Goal: Information Seeking & Learning: Learn about a topic

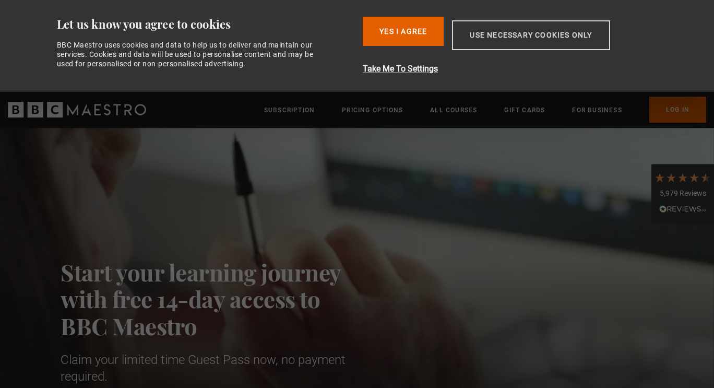
click at [571, 34] on button "Use necessary cookies only" at bounding box center [531, 35] width 158 height 30
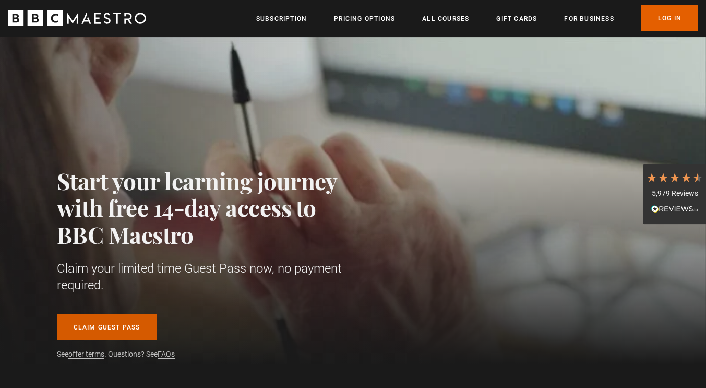
click at [121, 328] on link "Claim guest pass" at bounding box center [107, 327] width 100 height 26
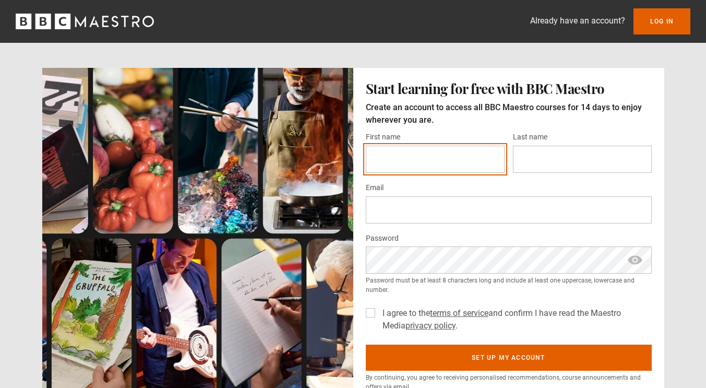
click at [466, 162] on input "First name *" at bounding box center [435, 159] width 139 height 27
type input "******"
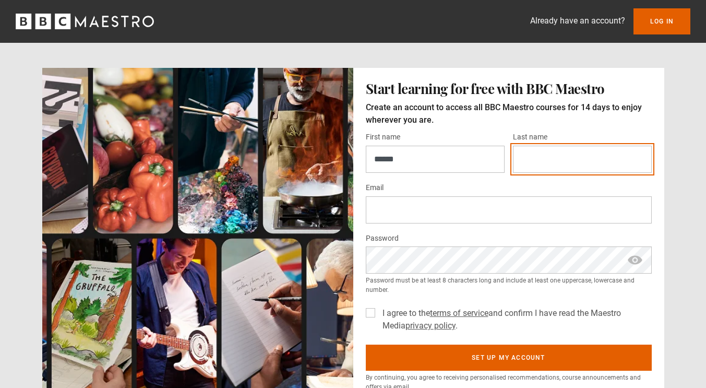
type input "*******"
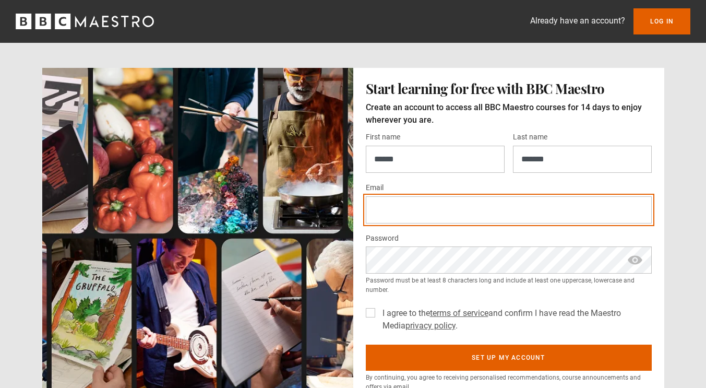
type input "**********"
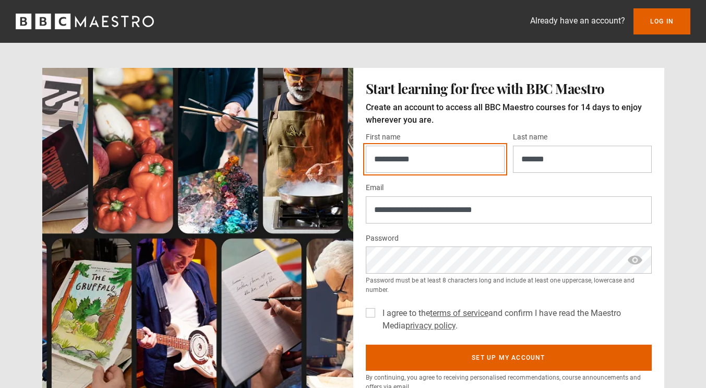
click at [462, 163] on input "**********" at bounding box center [435, 159] width 139 height 27
type input "******"
click at [378, 312] on label "I agree to the terms of service and confirm I have read the Maestro Media priva…" at bounding box center [514, 319] width 273 height 25
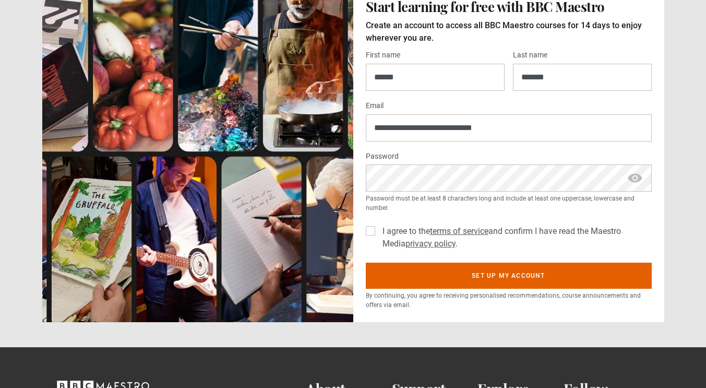
scroll to position [82, 0]
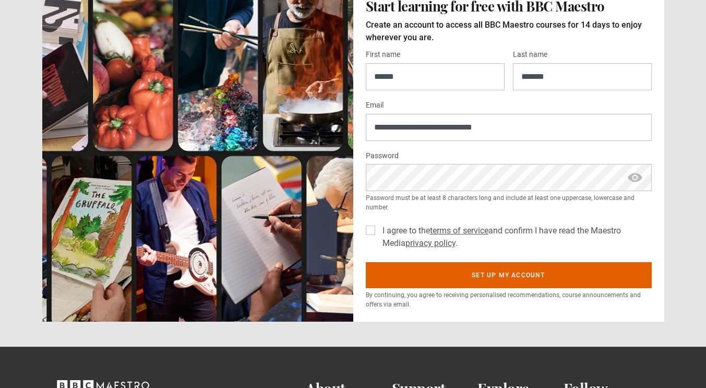
click at [638, 178] on span "show password" at bounding box center [635, 177] width 17 height 27
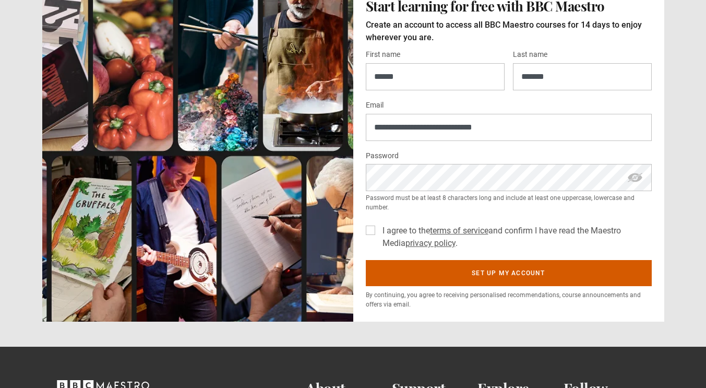
click at [458, 276] on button "Set up my account" at bounding box center [509, 273] width 286 height 26
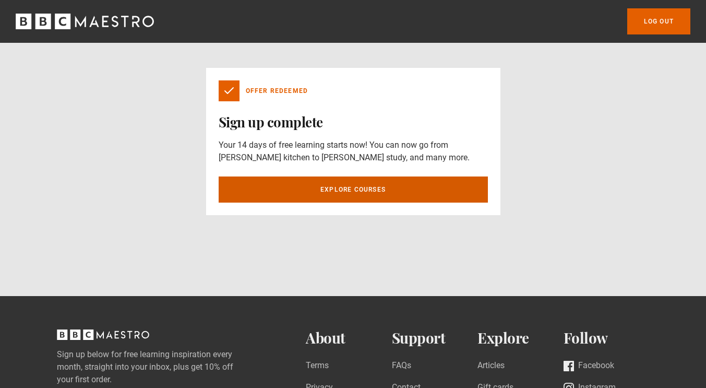
click at [351, 187] on link "Explore courses" at bounding box center [353, 189] width 269 height 26
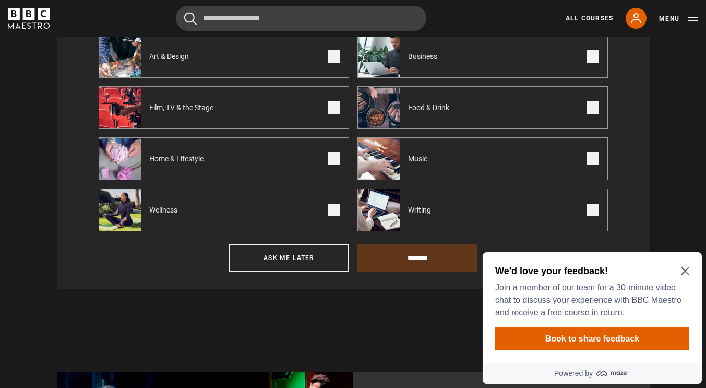
scroll to position [532, 0]
click at [685, 269] on icon "Close Maze Prompt" at bounding box center [685, 271] width 8 height 8
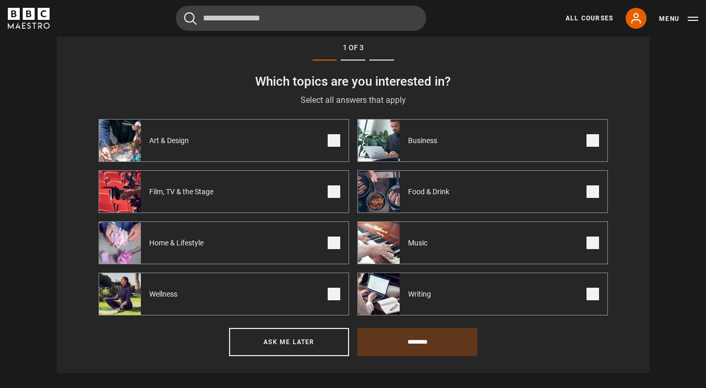
scroll to position [447, 0]
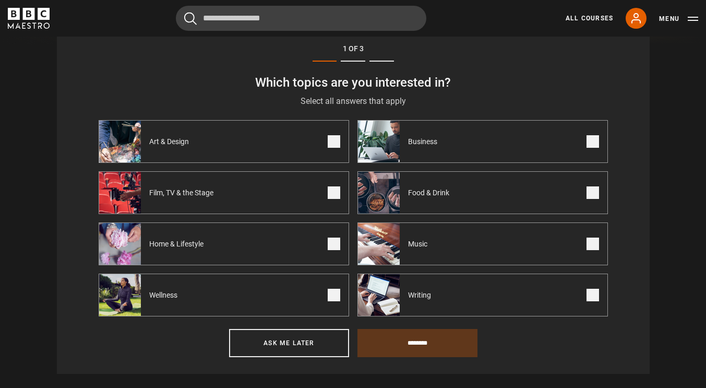
click at [175, 147] on span "Art & Design" at bounding box center [171, 141] width 61 height 10
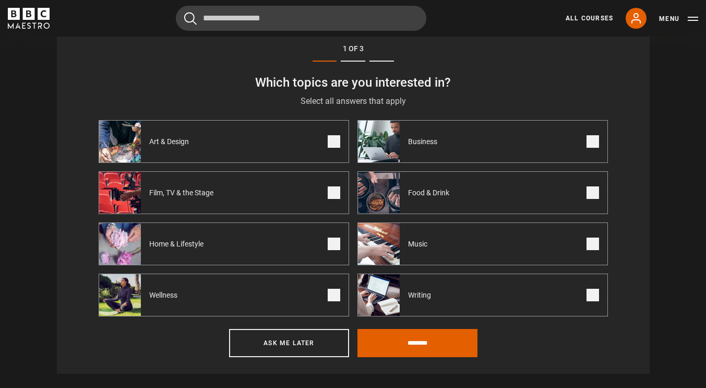
click at [592, 250] on span at bounding box center [592, 243] width 13 height 13
click at [590, 301] on span at bounding box center [592, 295] width 13 height 13
click at [330, 296] on span at bounding box center [334, 295] width 13 height 13
click at [333, 247] on span at bounding box center [334, 243] width 13 height 13
click at [416, 342] on input "********" at bounding box center [417, 343] width 120 height 28
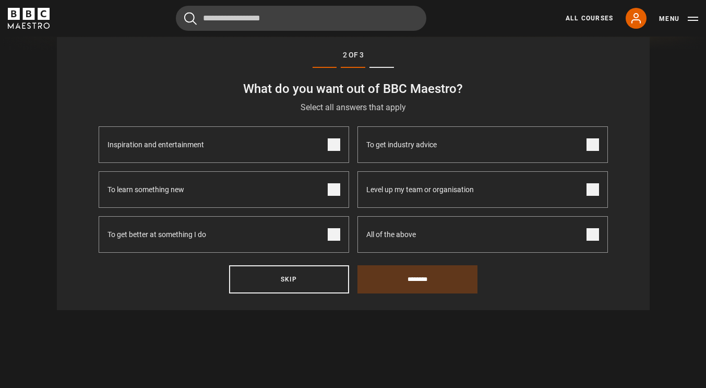
scroll to position [430, 0]
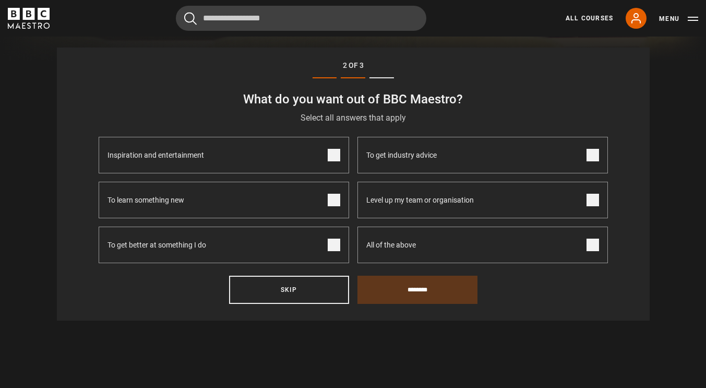
click at [338, 158] on span at bounding box center [334, 155] width 13 height 13
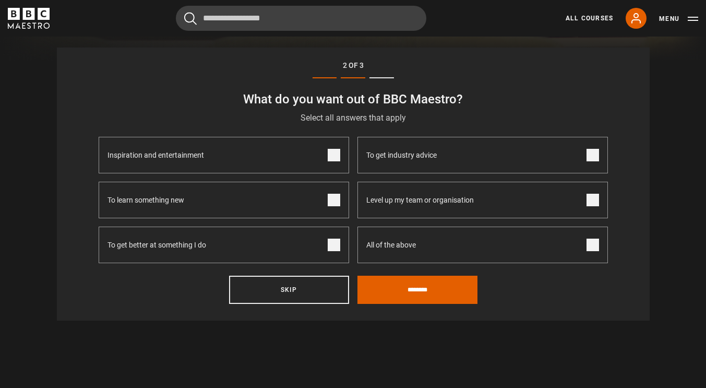
click at [331, 206] on span at bounding box center [334, 200] width 13 height 13
click at [334, 249] on span at bounding box center [334, 244] width 13 height 13
click at [428, 295] on input "********" at bounding box center [417, 289] width 120 height 28
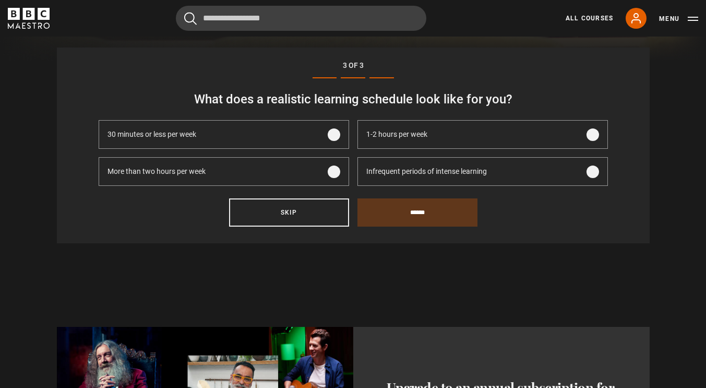
scroll to position [403, 0]
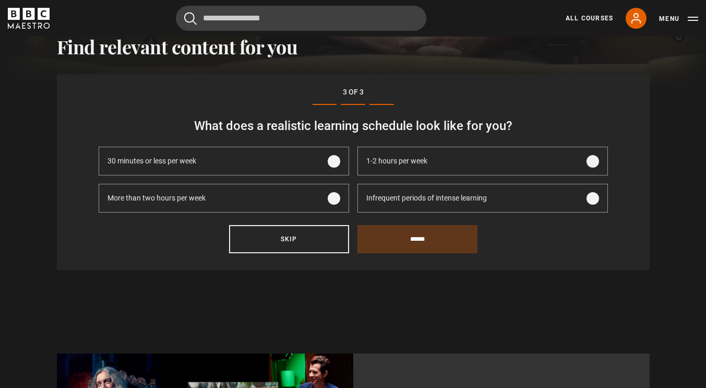
click at [593, 163] on span at bounding box center [592, 161] width 13 height 13
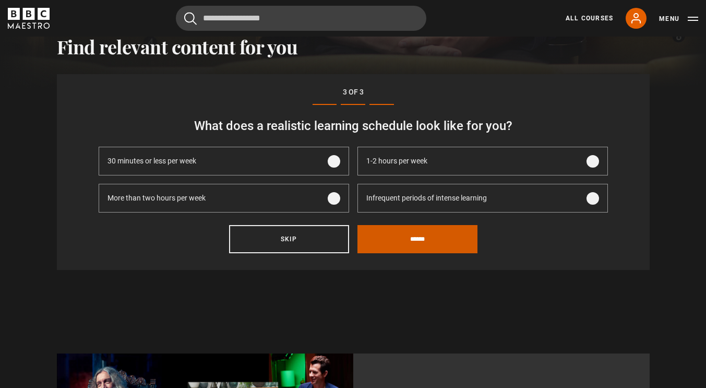
click at [401, 237] on input "******" at bounding box center [417, 239] width 120 height 28
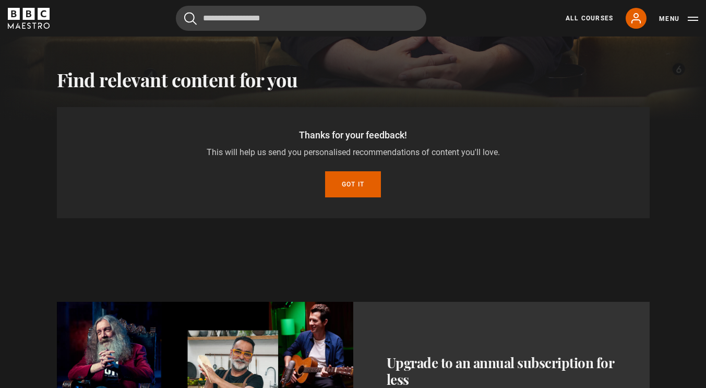
scroll to position [365, 0]
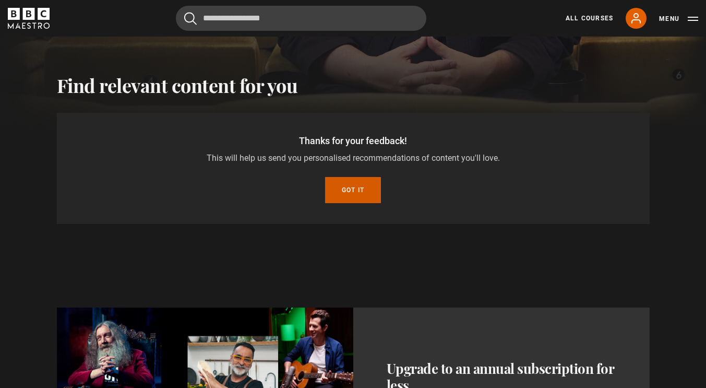
click at [341, 195] on button "Got it" at bounding box center [353, 190] width 56 height 26
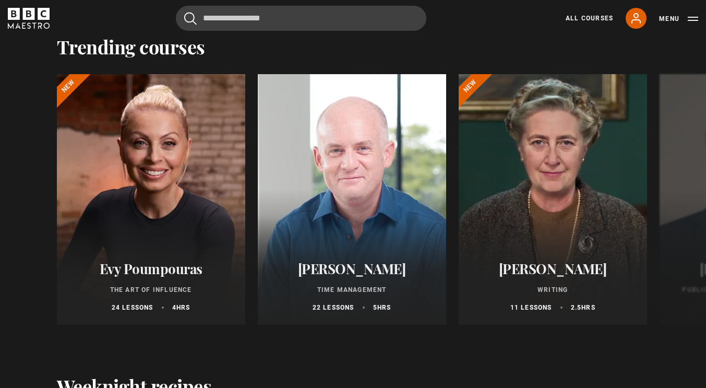
scroll to position [1244, 0]
drag, startPoint x: 34, startPoint y: 311, endPoint x: 47, endPoint y: 286, distance: 28.0
click at [47, 286] on div "Evy Poumpouras The Art of Influence 24 lessons 4 hrs New Oliver Burkeman Time M…" at bounding box center [353, 205] width 672 height 263
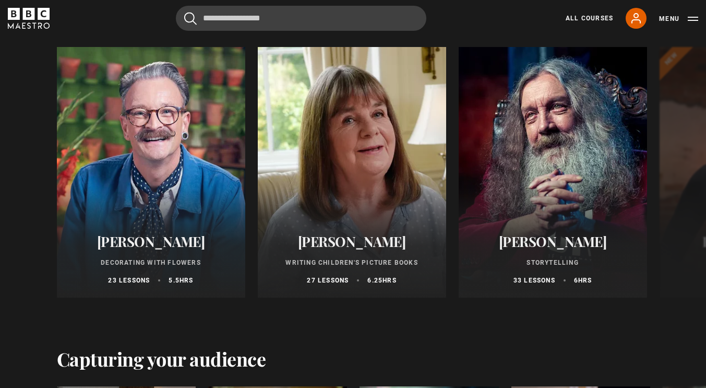
scroll to position [2018, 0]
click at [38, 266] on div "Simon Lycett Decorating With Flowers 23 lessons 5.5 hrs Julia Donaldson Writing…" at bounding box center [353, 177] width 672 height 263
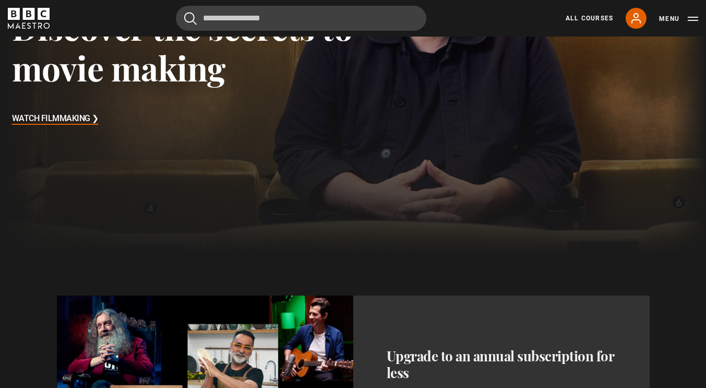
scroll to position [0, 0]
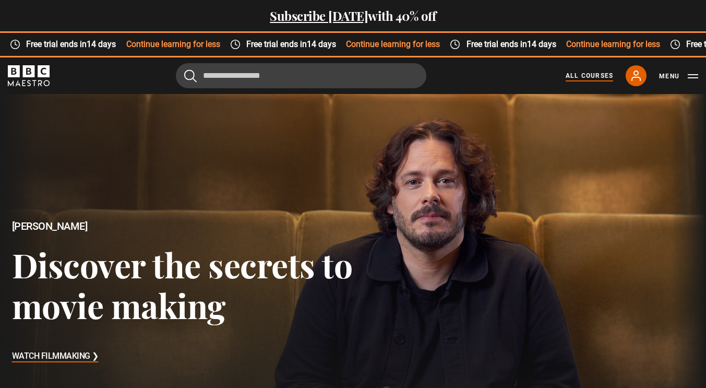
click at [592, 73] on link "All Courses" at bounding box center [589, 75] width 47 height 9
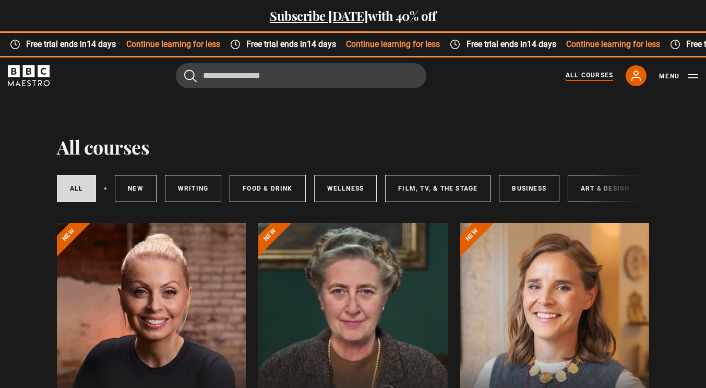
drag, startPoint x: 594, startPoint y: 186, endPoint x: 606, endPoint y: 187, distance: 12.6
click at [606, 187] on div "All courses New courses Writing Food & Drink Wellness Film, TV, & The Stage Bus…" at bounding box center [353, 188] width 593 height 35
click at [693, 77] on button "Menu" at bounding box center [678, 76] width 39 height 10
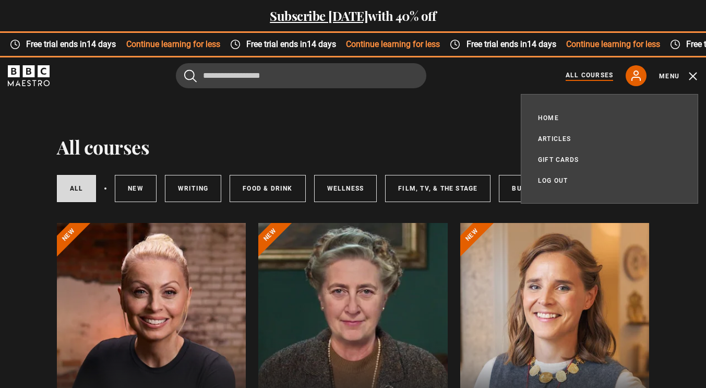
click at [552, 116] on link "Home" at bounding box center [548, 118] width 21 height 10
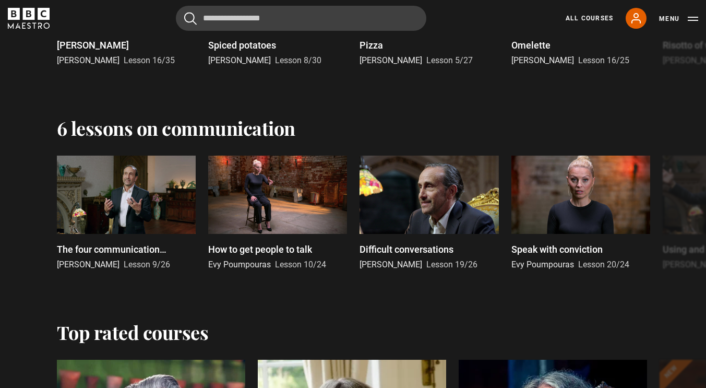
scroll to position [1705, 0]
click at [602, 21] on link "All Courses" at bounding box center [589, 18] width 47 height 9
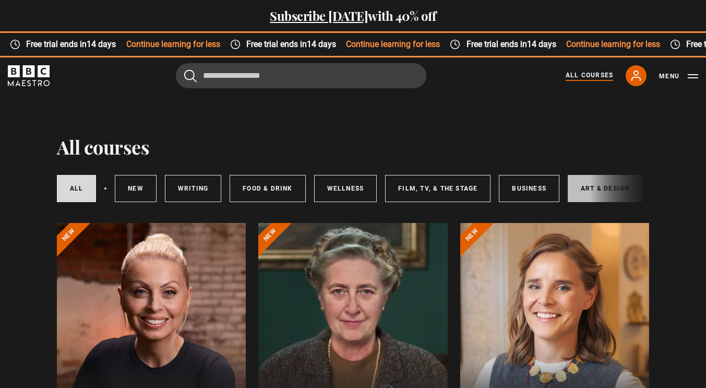
click at [585, 187] on link "Art & Design" at bounding box center [605, 188] width 75 height 27
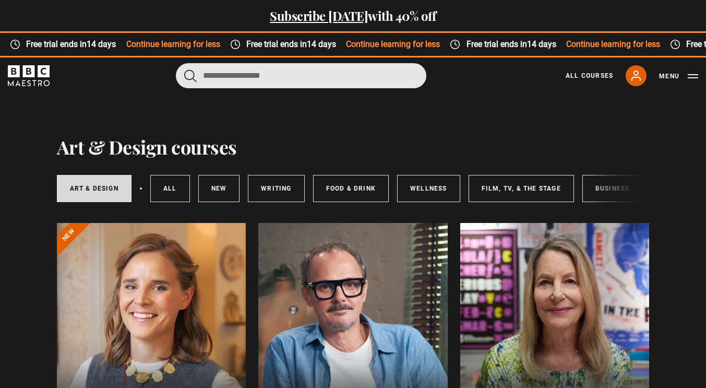
click at [304, 75] on input "Search" at bounding box center [301, 75] width 250 height 25
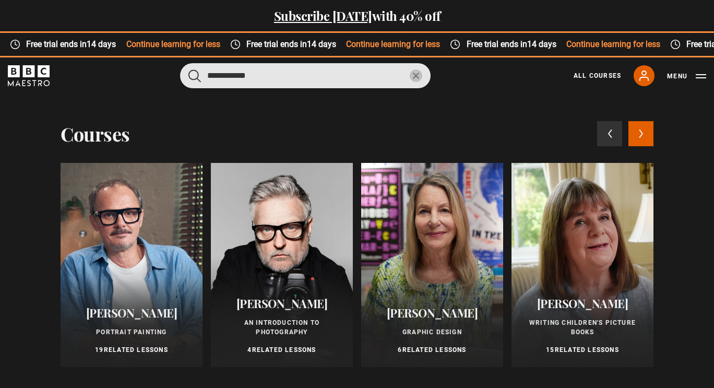
type input "**********"
click at [188, 69] on button "submit" at bounding box center [194, 75] width 13 height 13
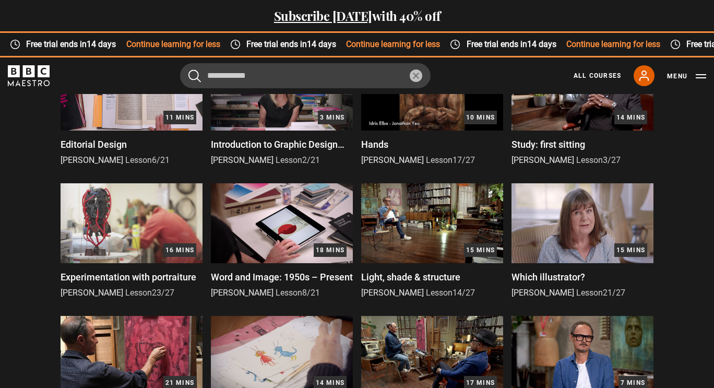
scroll to position [519, 0]
click at [267, 239] on img at bounding box center [282, 223] width 142 height 80
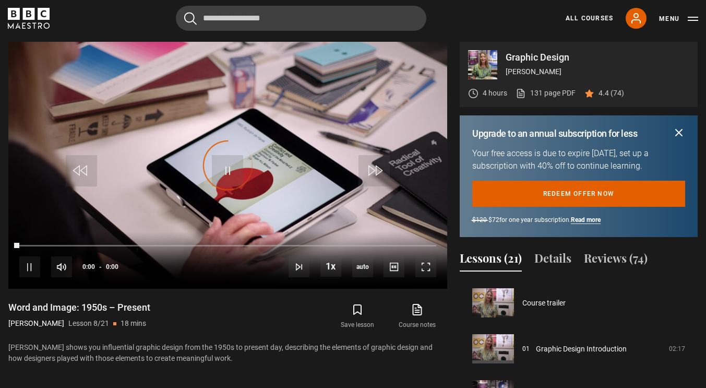
scroll to position [321, 0]
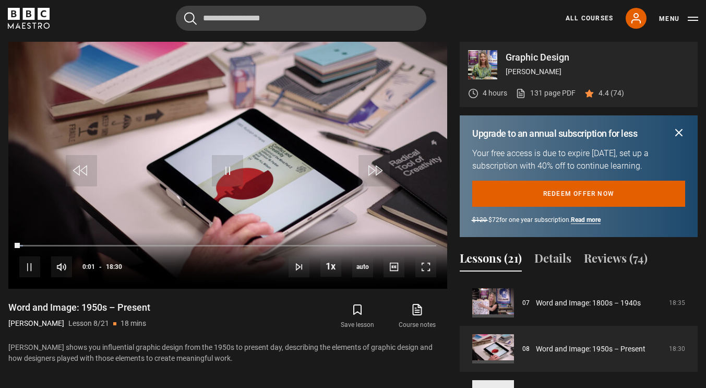
click at [679, 130] on icon "submit" at bounding box center [679, 132] width 13 height 13
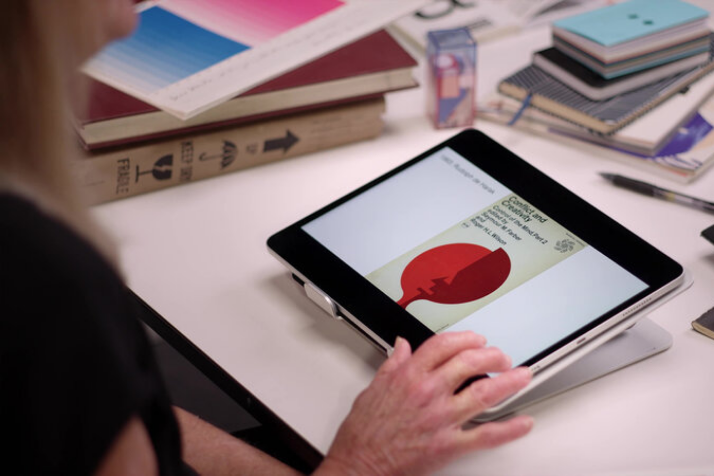
click at [636, 123] on video "Video Player" at bounding box center [357, 238] width 714 height 476
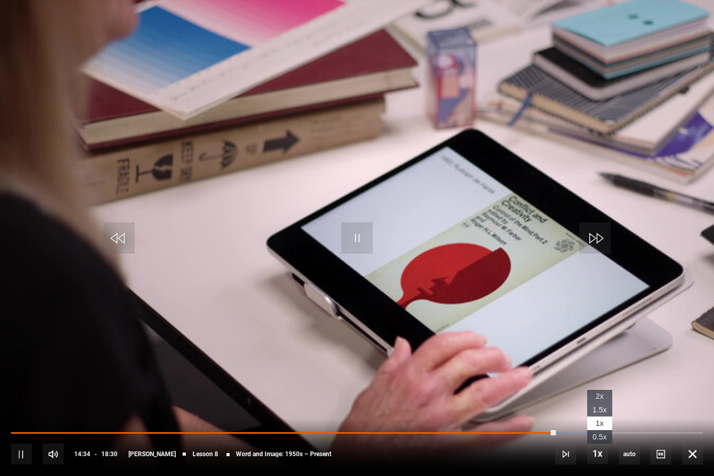
click at [601, 387] on span "1.5x" at bounding box center [599, 409] width 14 height 8
click at [600, 387] on span "1x" at bounding box center [599, 423] width 8 height 8
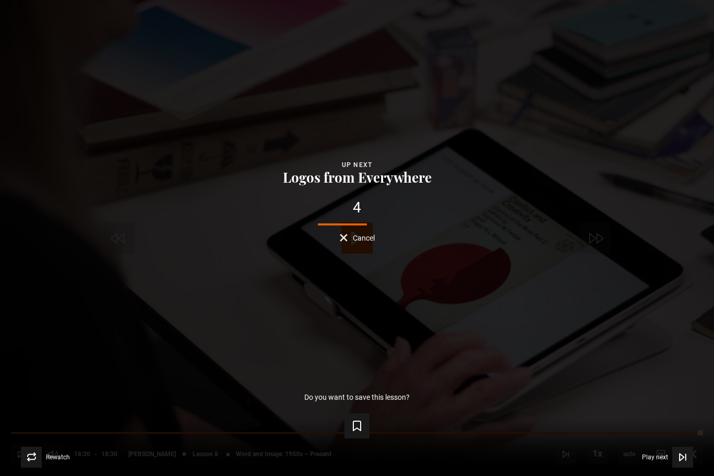
click at [341, 237] on button "Cancel" at bounding box center [357, 238] width 35 height 8
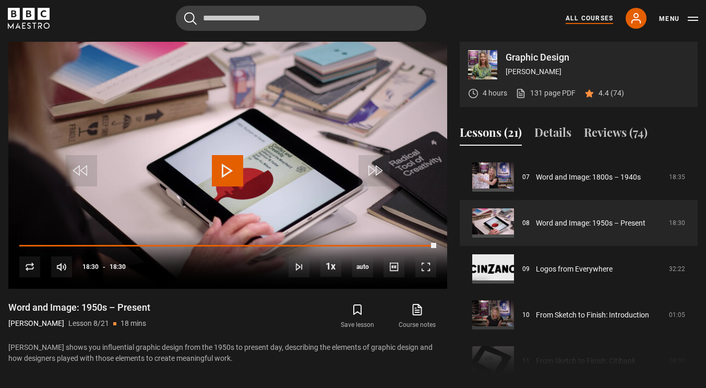
click at [598, 16] on link "All Courses" at bounding box center [589, 18] width 47 height 9
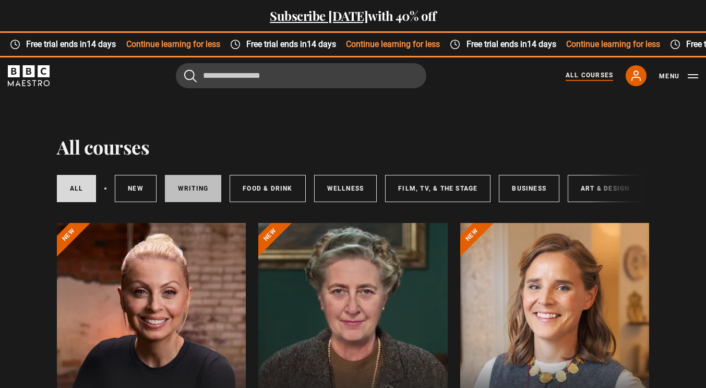
click at [196, 188] on link "Writing" at bounding box center [193, 188] width 56 height 27
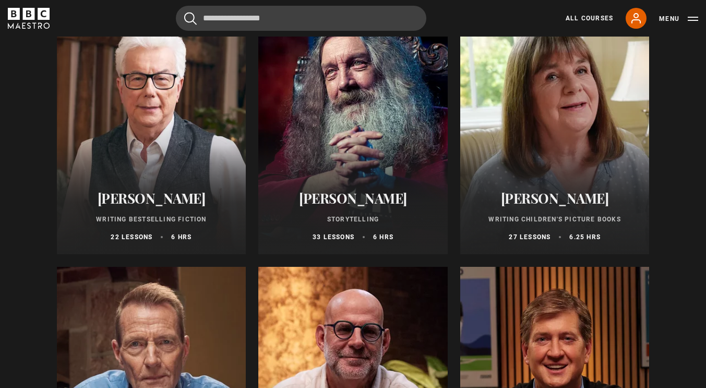
click at [25, 221] on div "Writing courses Writing All courses New courses Food & Drink Wellness Film, TV,…" at bounding box center [353, 373] width 672 height 1522
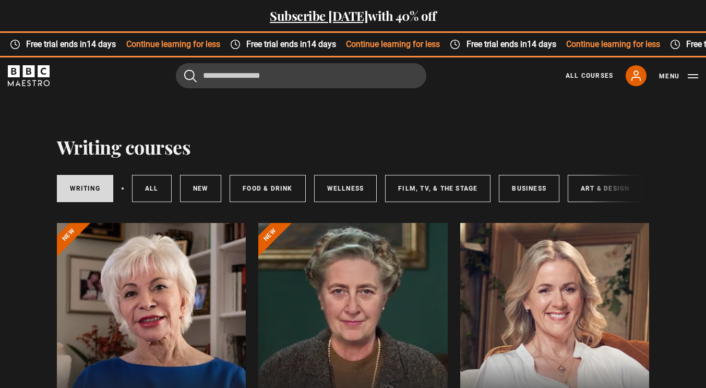
drag, startPoint x: 514, startPoint y: 206, endPoint x: 597, endPoint y: 207, distance: 83.5
click at [597, 206] on div "Writing All courses New courses Food & Drink Wellness Film, TV, & The Stage Bus…" at bounding box center [353, 188] width 593 height 35
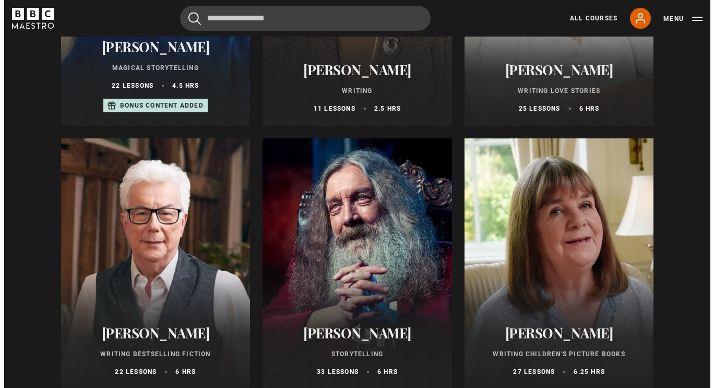
scroll to position [348, 0]
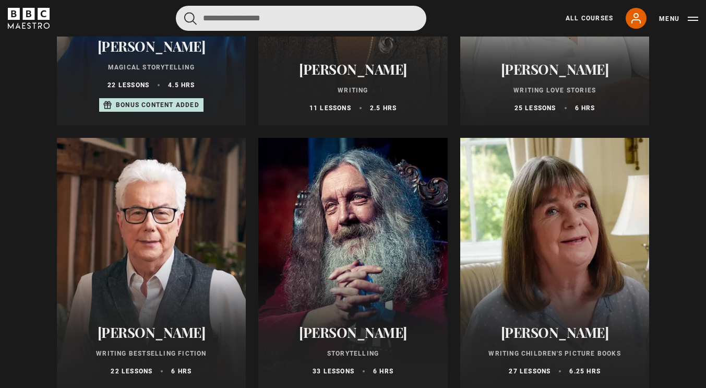
click at [234, 24] on input "Search" at bounding box center [301, 18] width 250 height 25
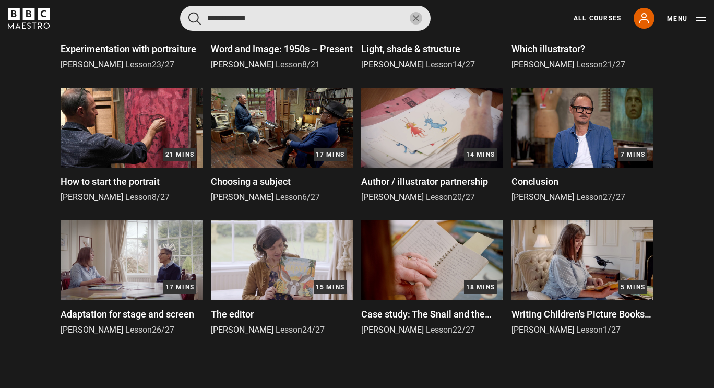
scroll to position [725, 0]
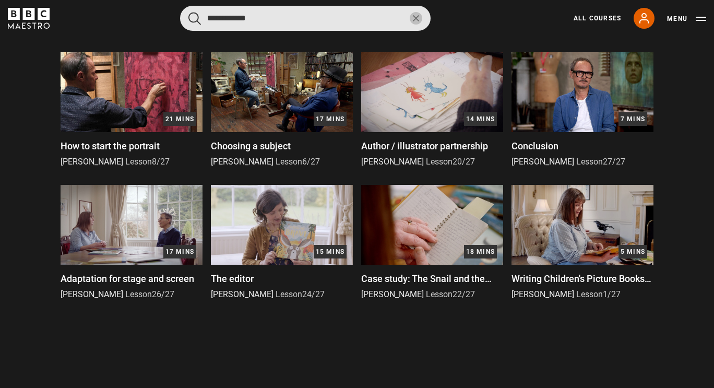
type input "**********"
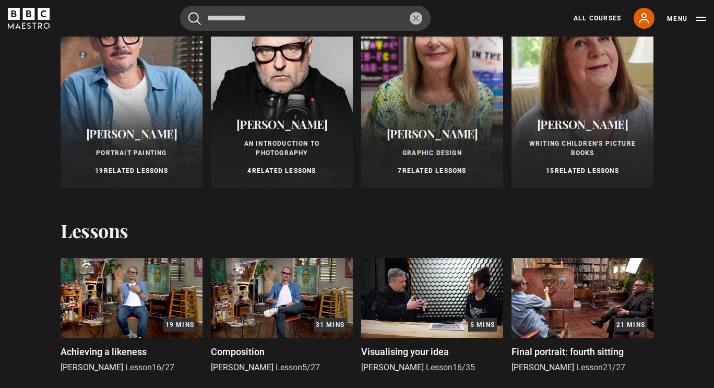
scroll to position [0, 0]
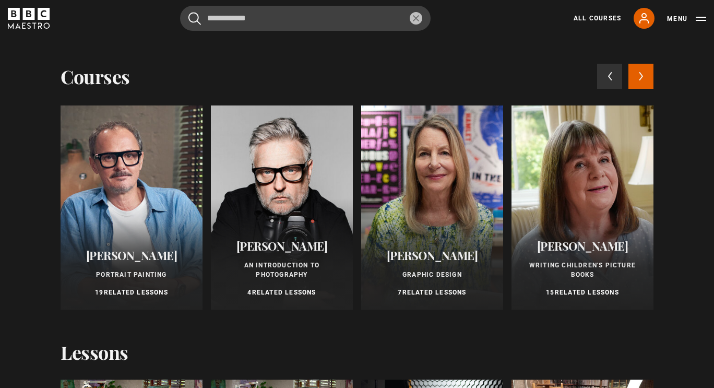
click at [639, 78] on button "Next courses" at bounding box center [640, 76] width 25 height 25
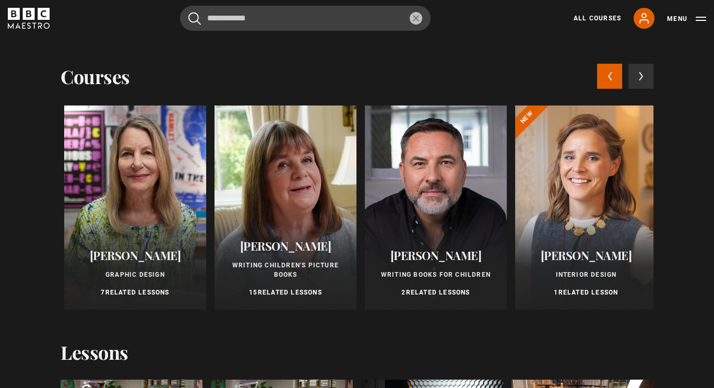
scroll to position [0, 301]
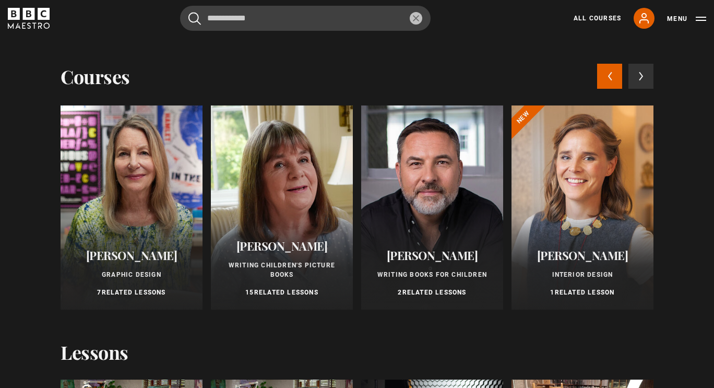
click at [607, 71] on icon at bounding box center [609, 75] width 5 height 9
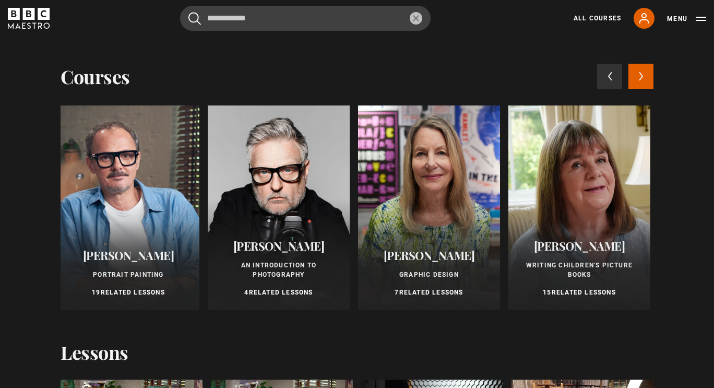
scroll to position [0, 0]
